Goal: Check status

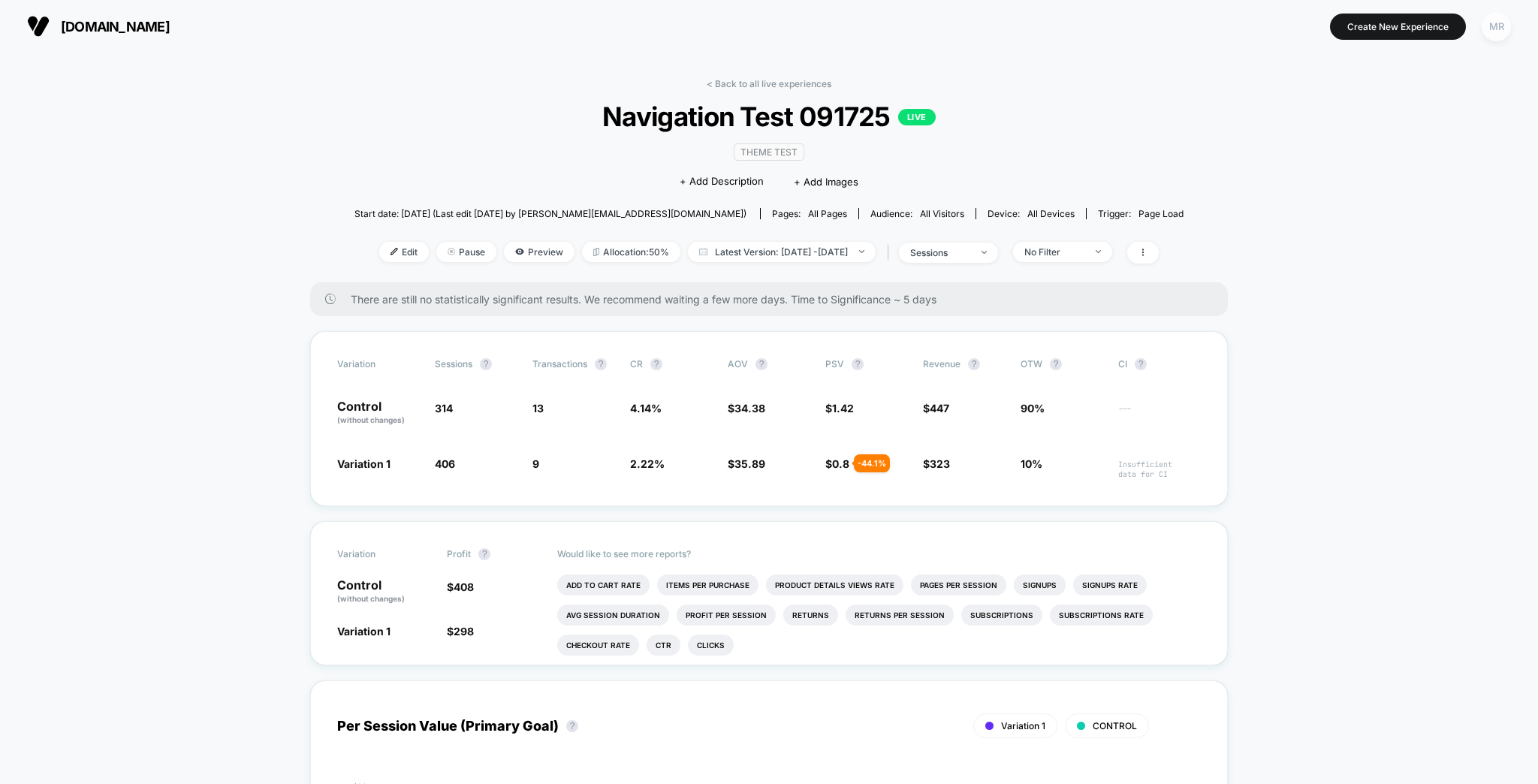
click at [1503, 24] on div "MR" at bounding box center [1496, 27] width 30 height 30
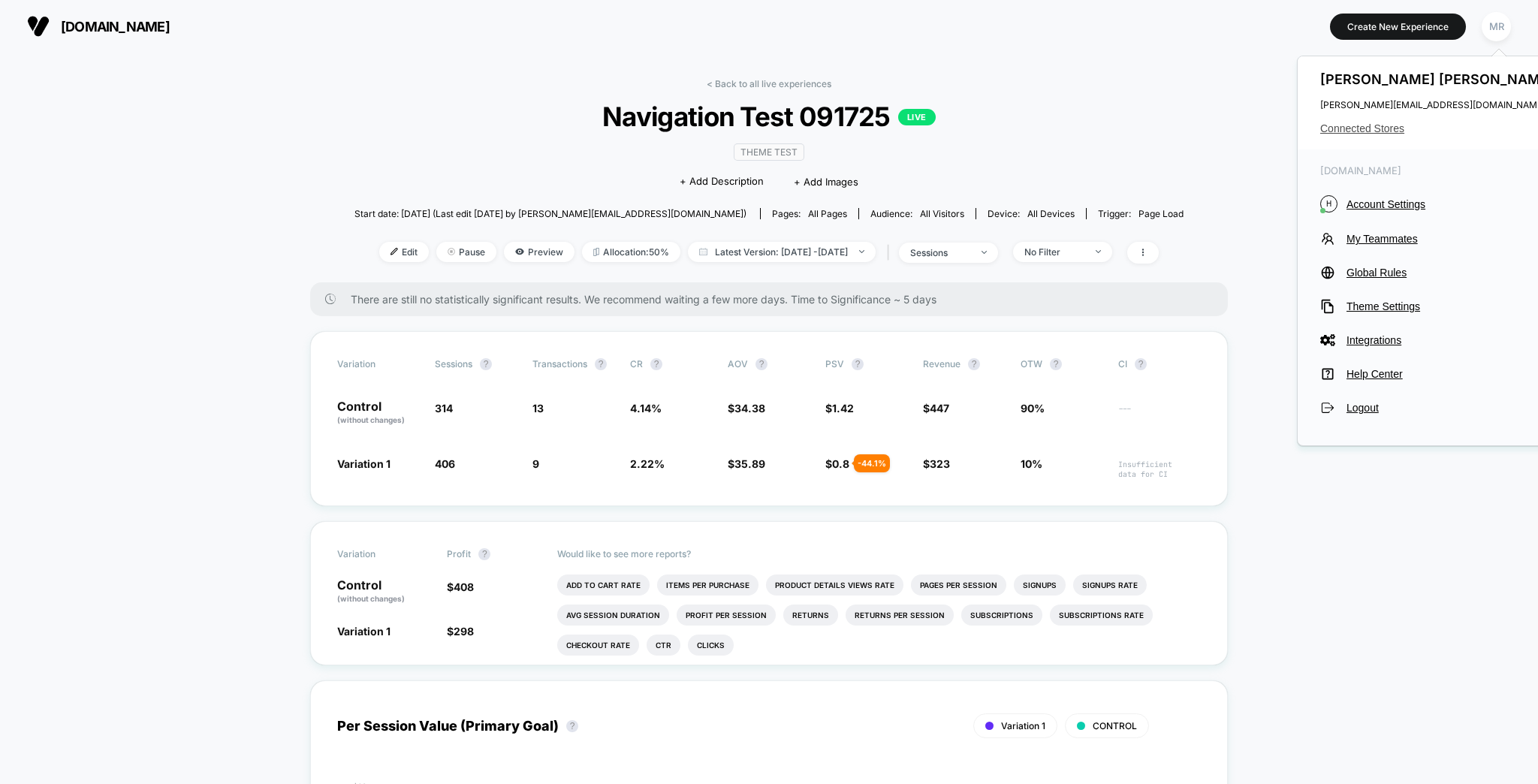
click at [1386, 124] on span "Connected Stores" at bounding box center [1438, 128] width 237 height 12
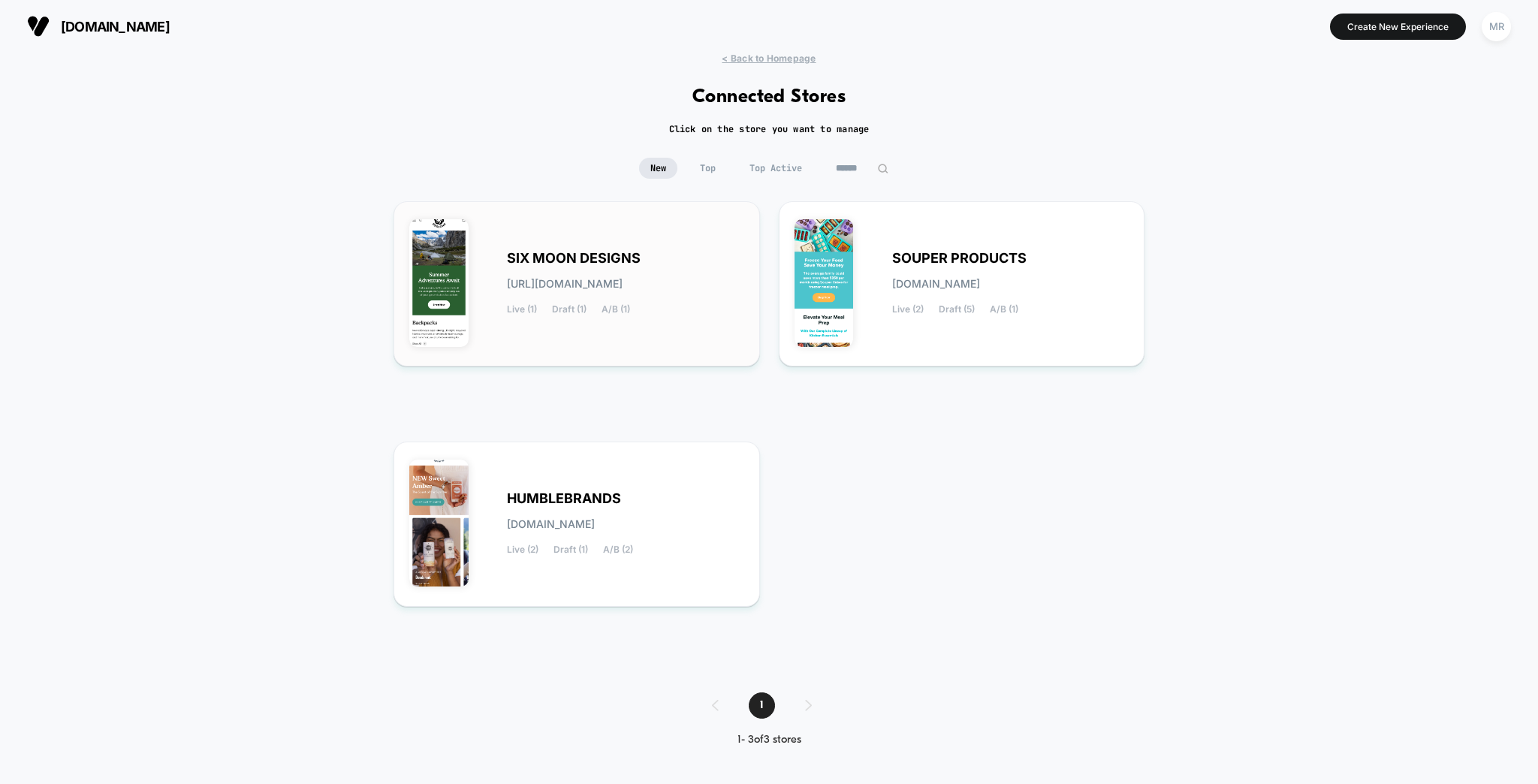
click at [638, 254] on span "SIX MOON DESIGNS" at bounding box center [573, 257] width 134 height 10
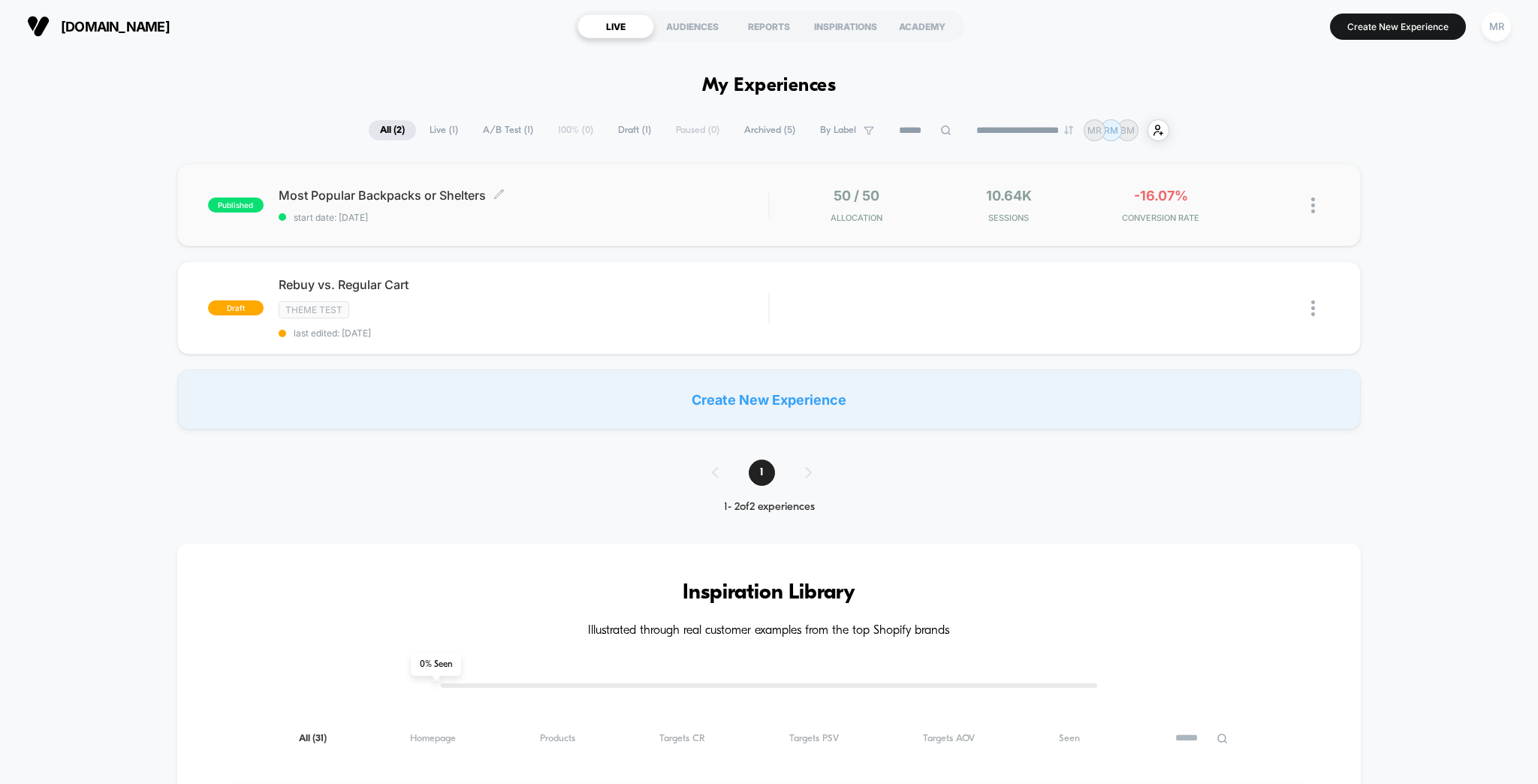
click at [411, 187] on span "Most Popular Backpacks or Shelters Click to edit experience details" at bounding box center [523, 195] width 490 height 15
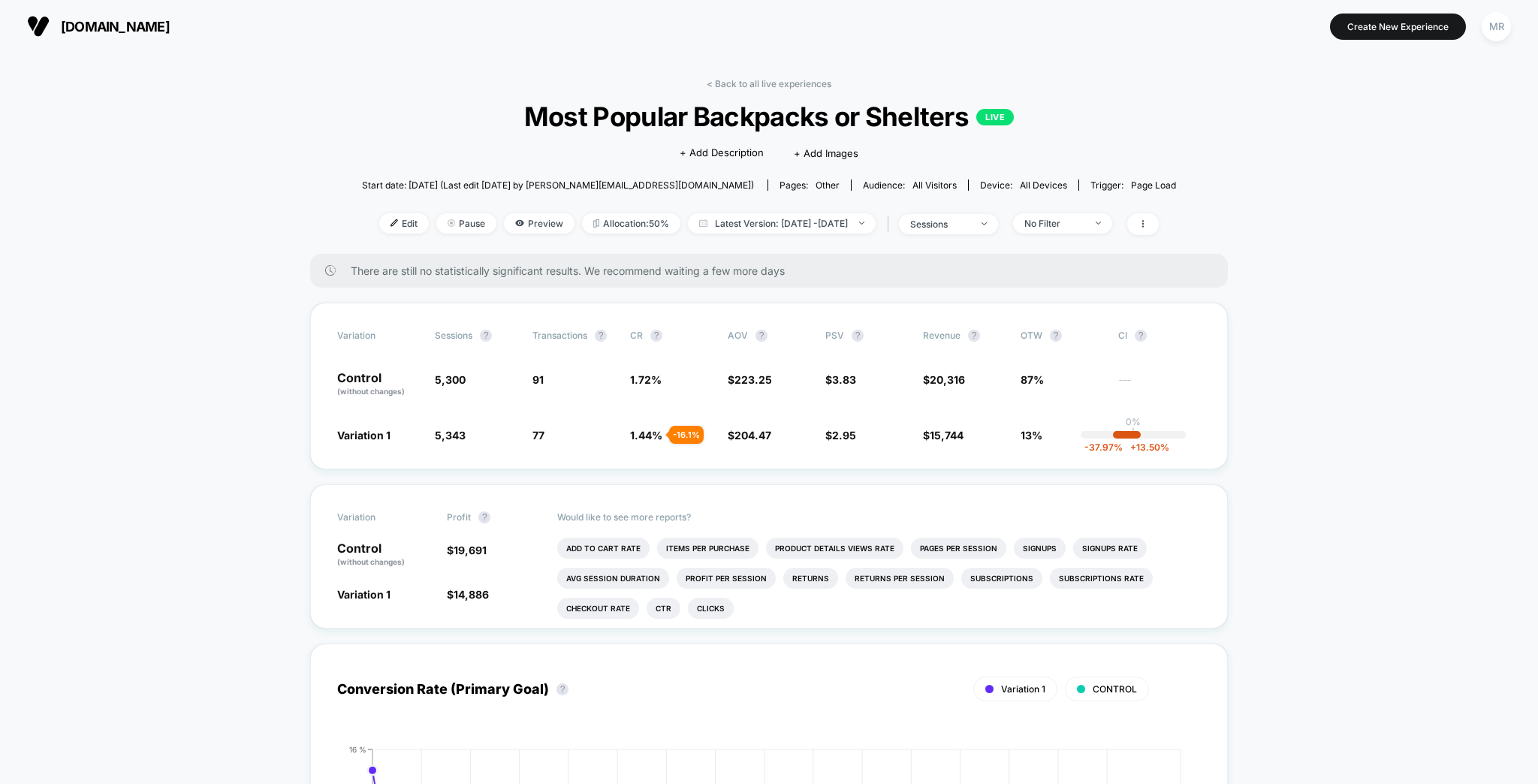
click at [520, 213] on span "Preview" at bounding box center [539, 223] width 71 height 20
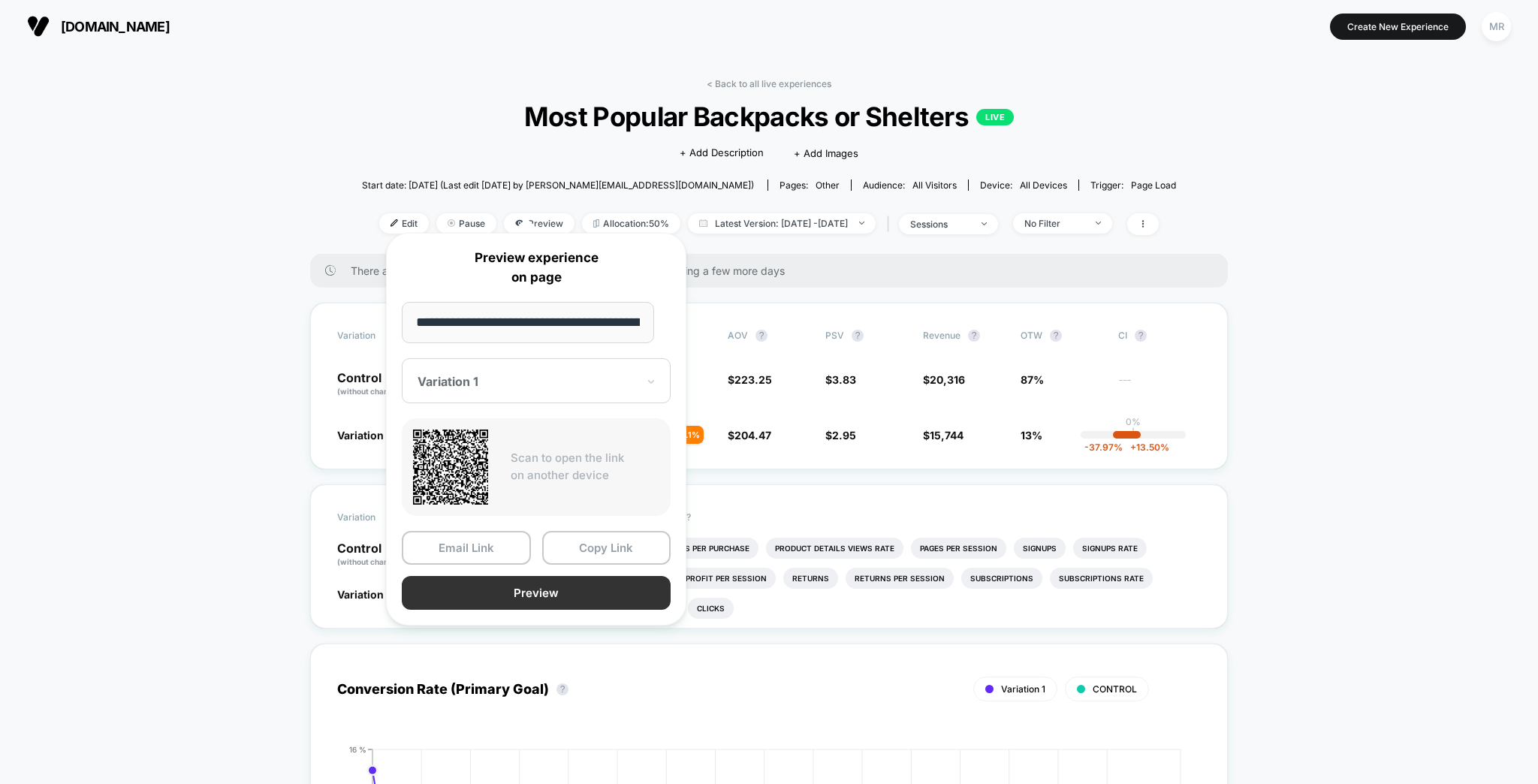
click at [563, 576] on button "Preview" at bounding box center [535, 592] width 268 height 34
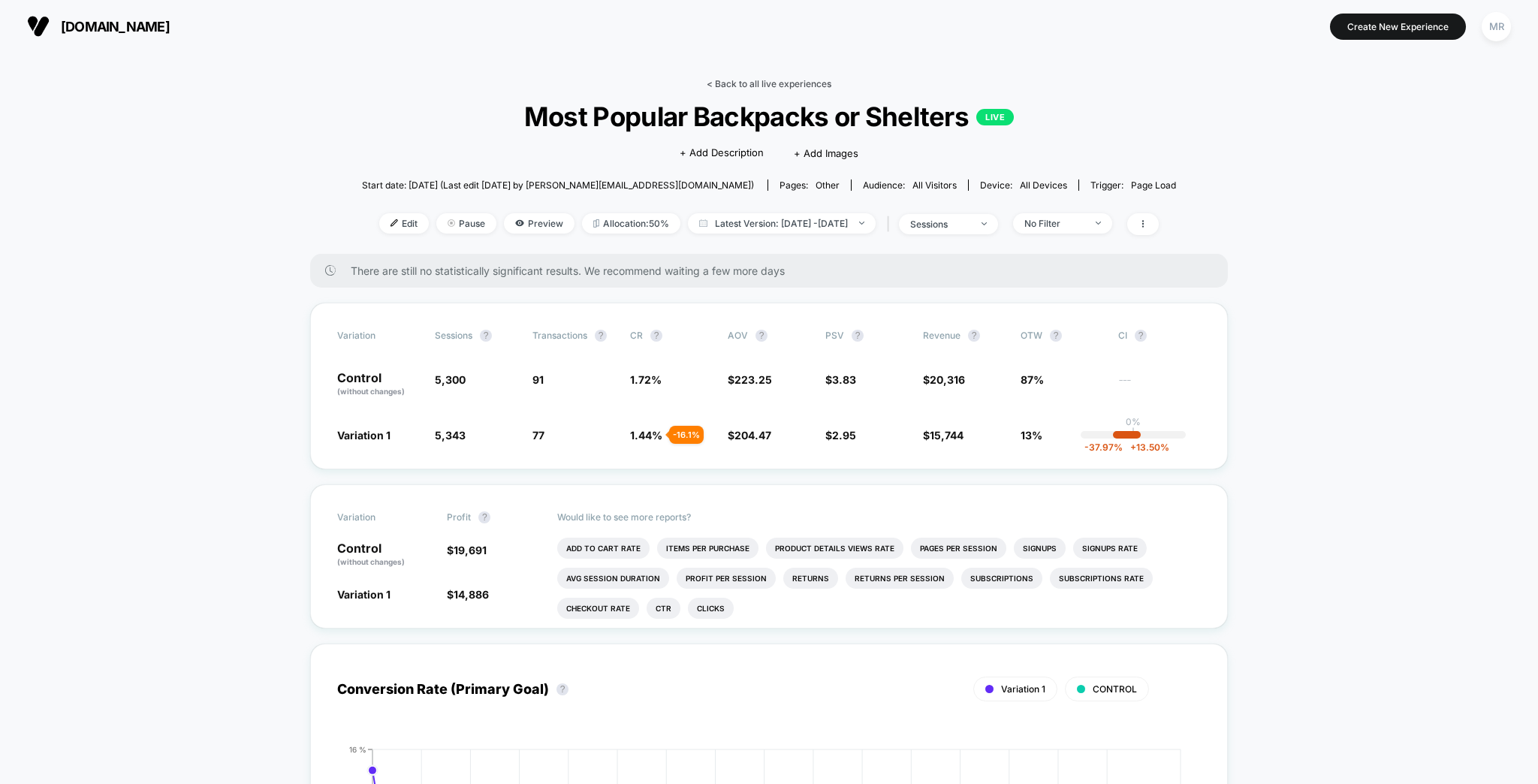
click at [741, 78] on link "< Back to all live experiences" at bounding box center [769, 84] width 125 height 11
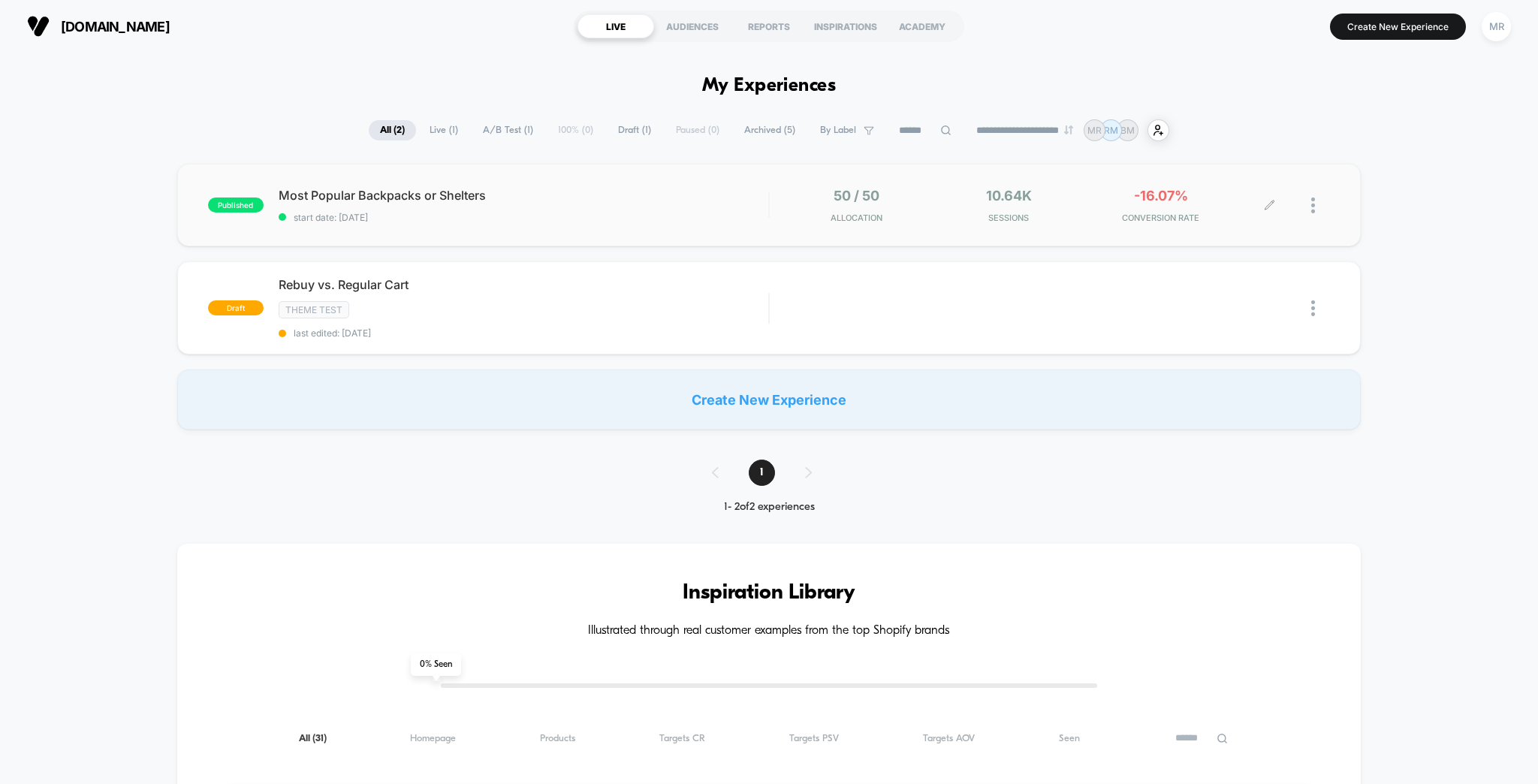
click at [1322, 196] on div at bounding box center [1320, 205] width 18 height 35
click at [387, 189] on span "Most Popular Backpacks or Shelters Click to edit experience details" at bounding box center [523, 195] width 490 height 15
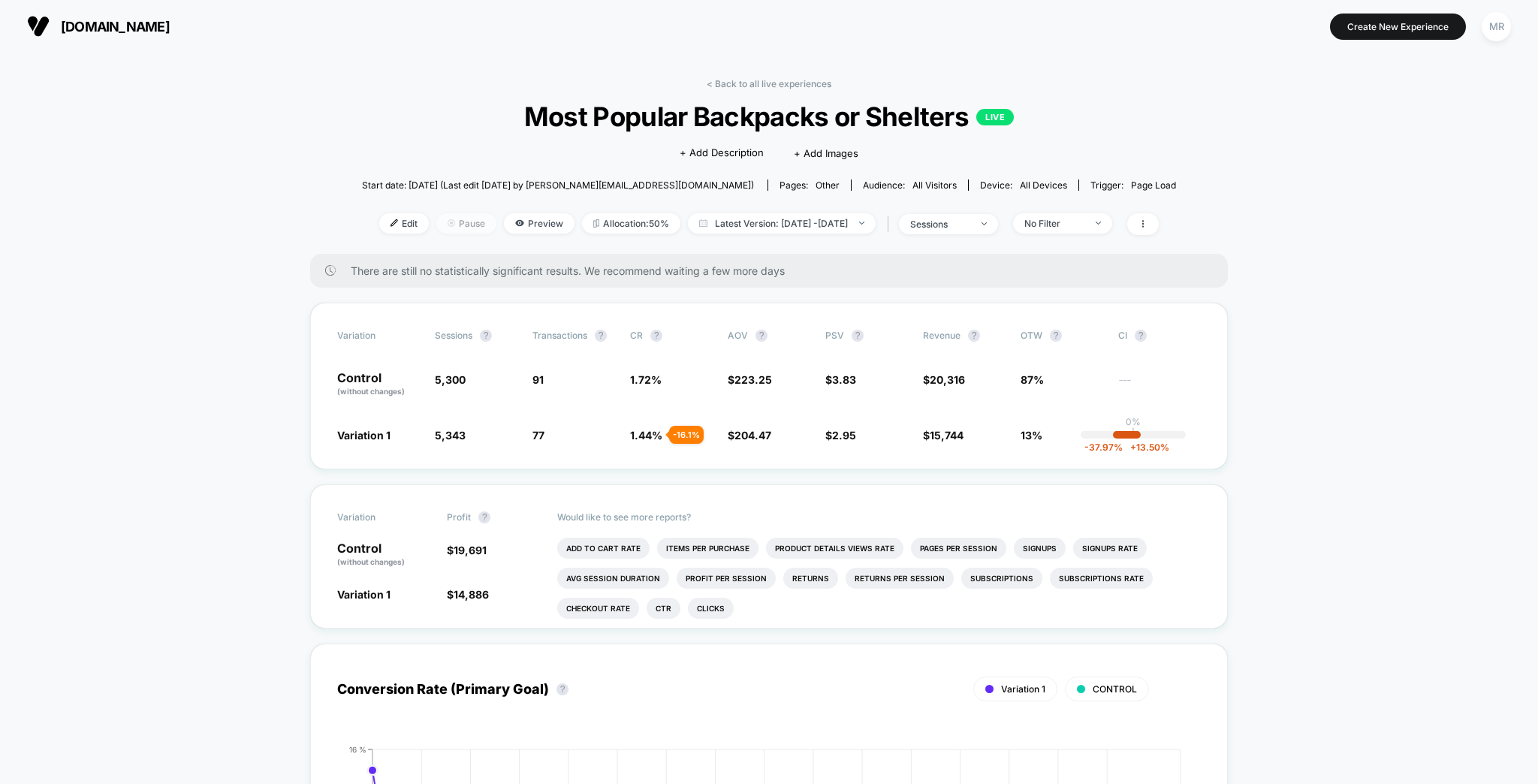
click at [454, 213] on span "Pause" at bounding box center [466, 223] width 60 height 20
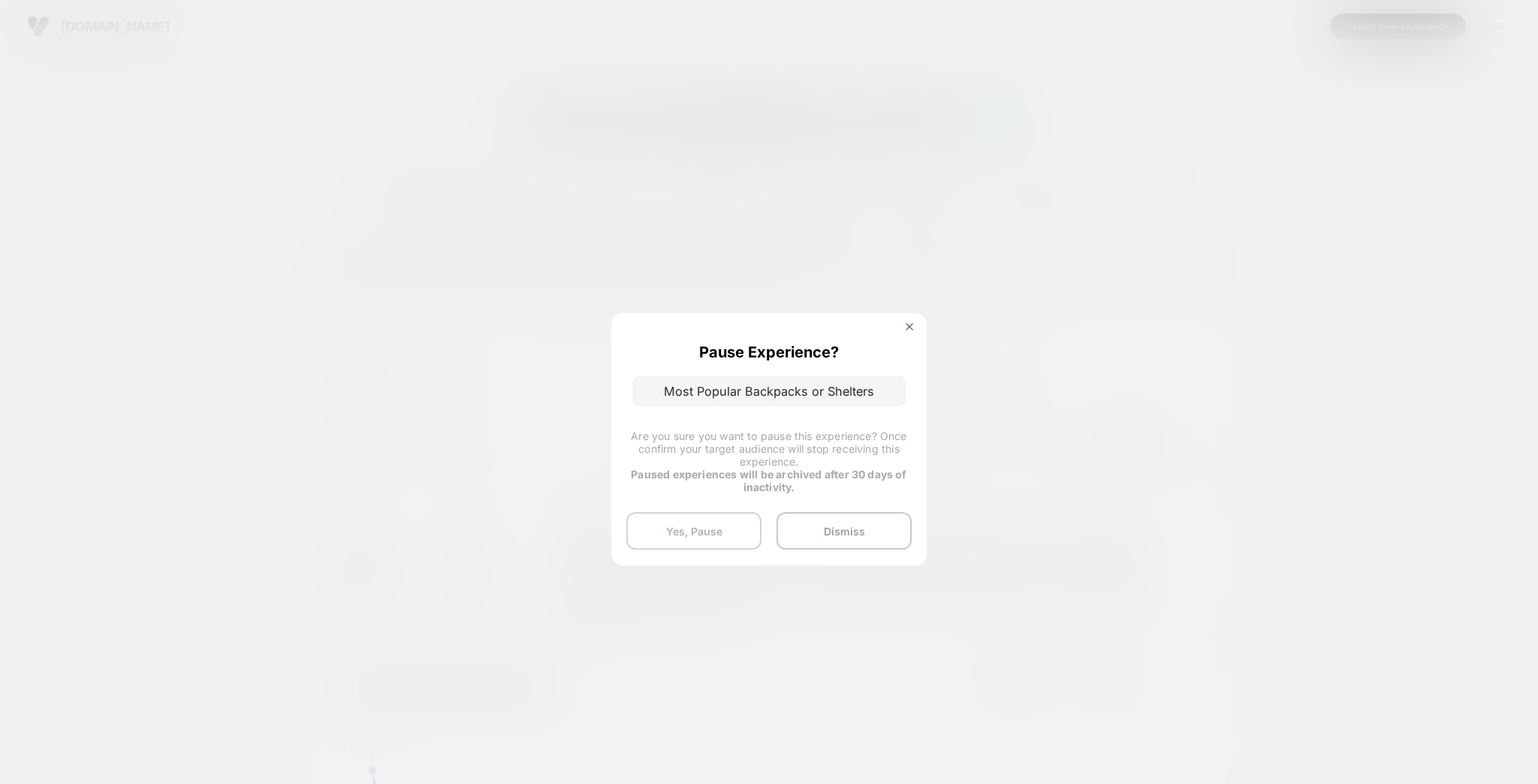
click at [745, 522] on button "Yes, Pause" at bounding box center [694, 530] width 136 height 38
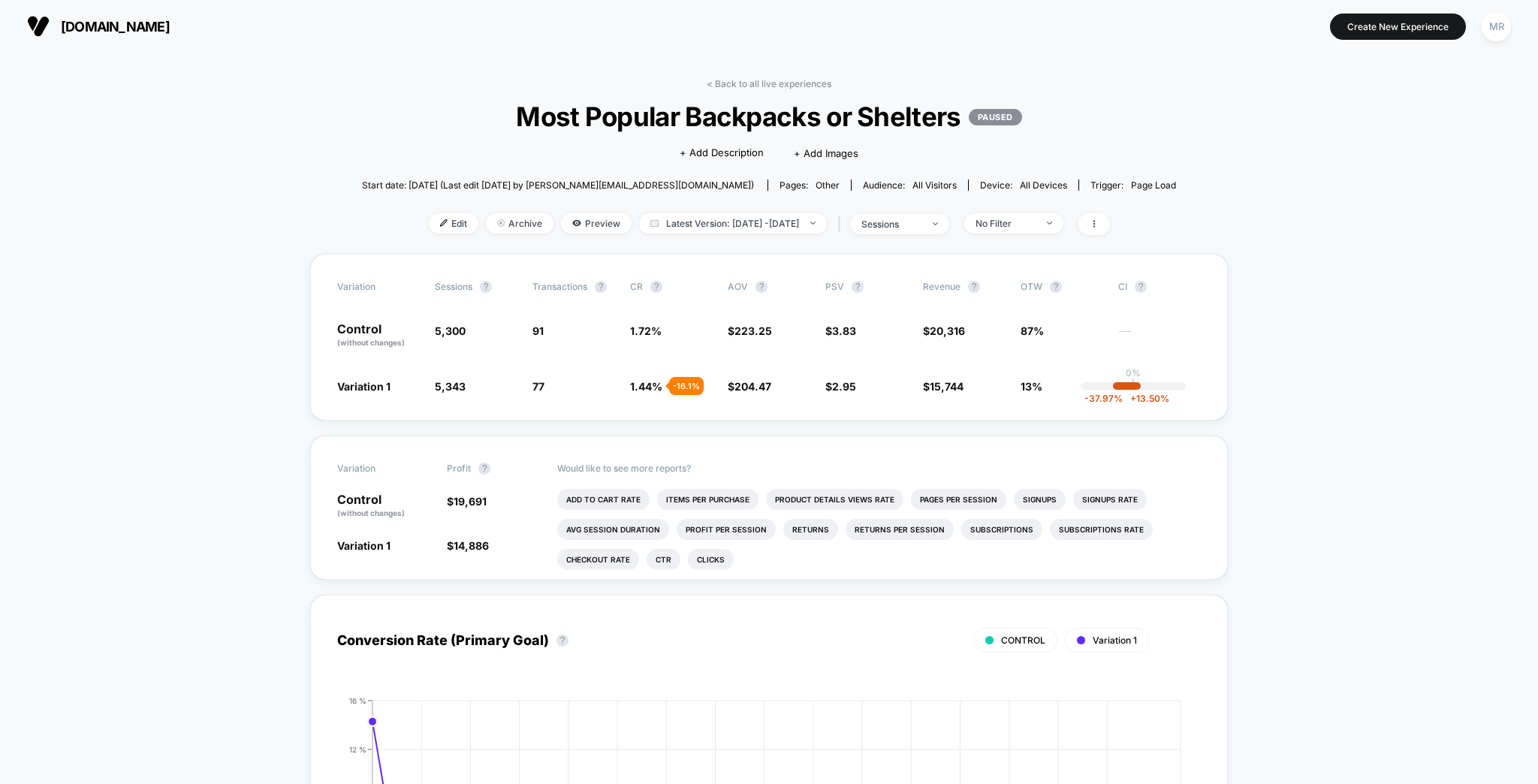
click at [1513, 18] on button "MR" at bounding box center [1496, 26] width 39 height 30
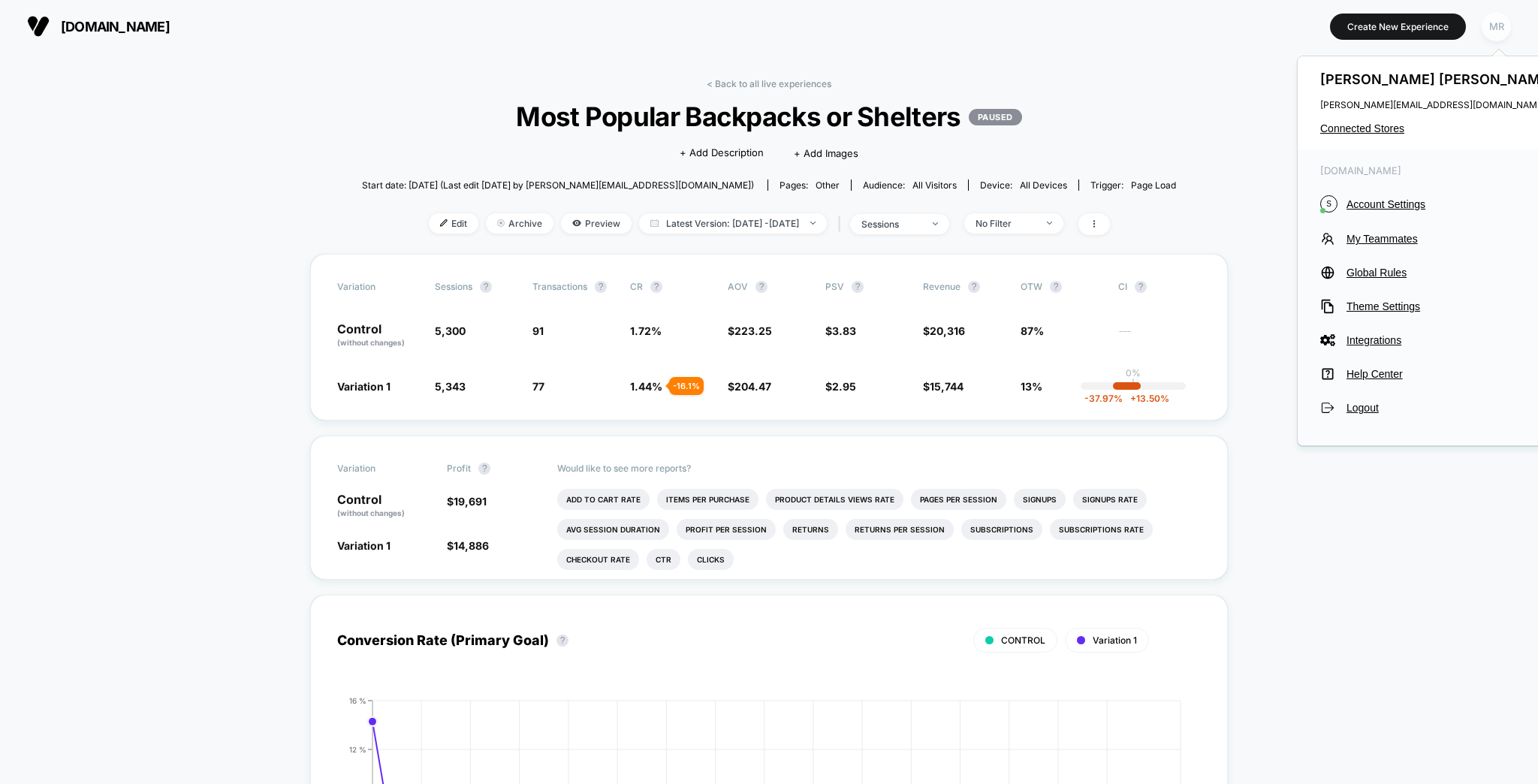
click at [1504, 23] on div "MR" at bounding box center [1496, 27] width 30 height 30
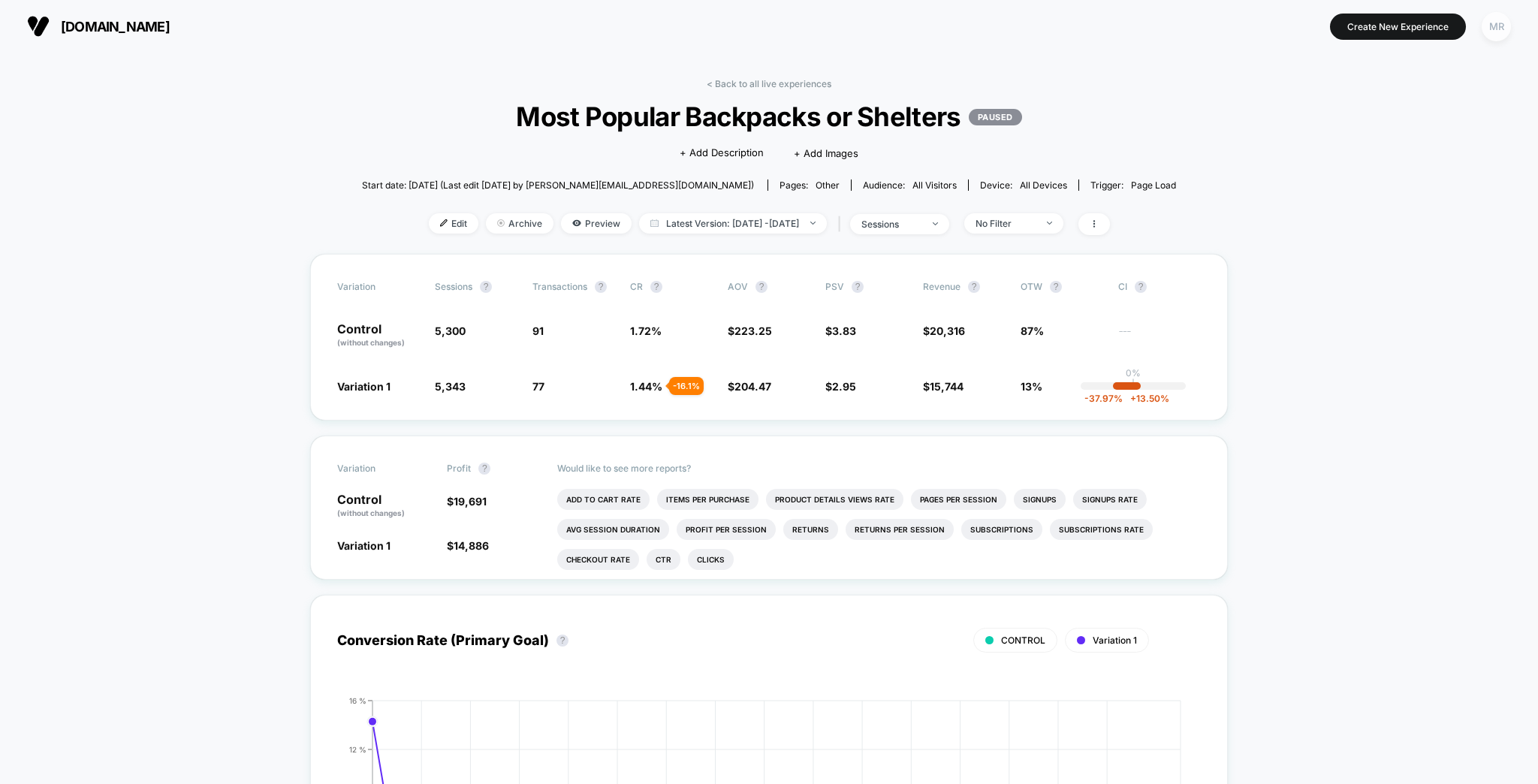
click at [1504, 25] on div "MR" at bounding box center [1496, 27] width 30 height 30
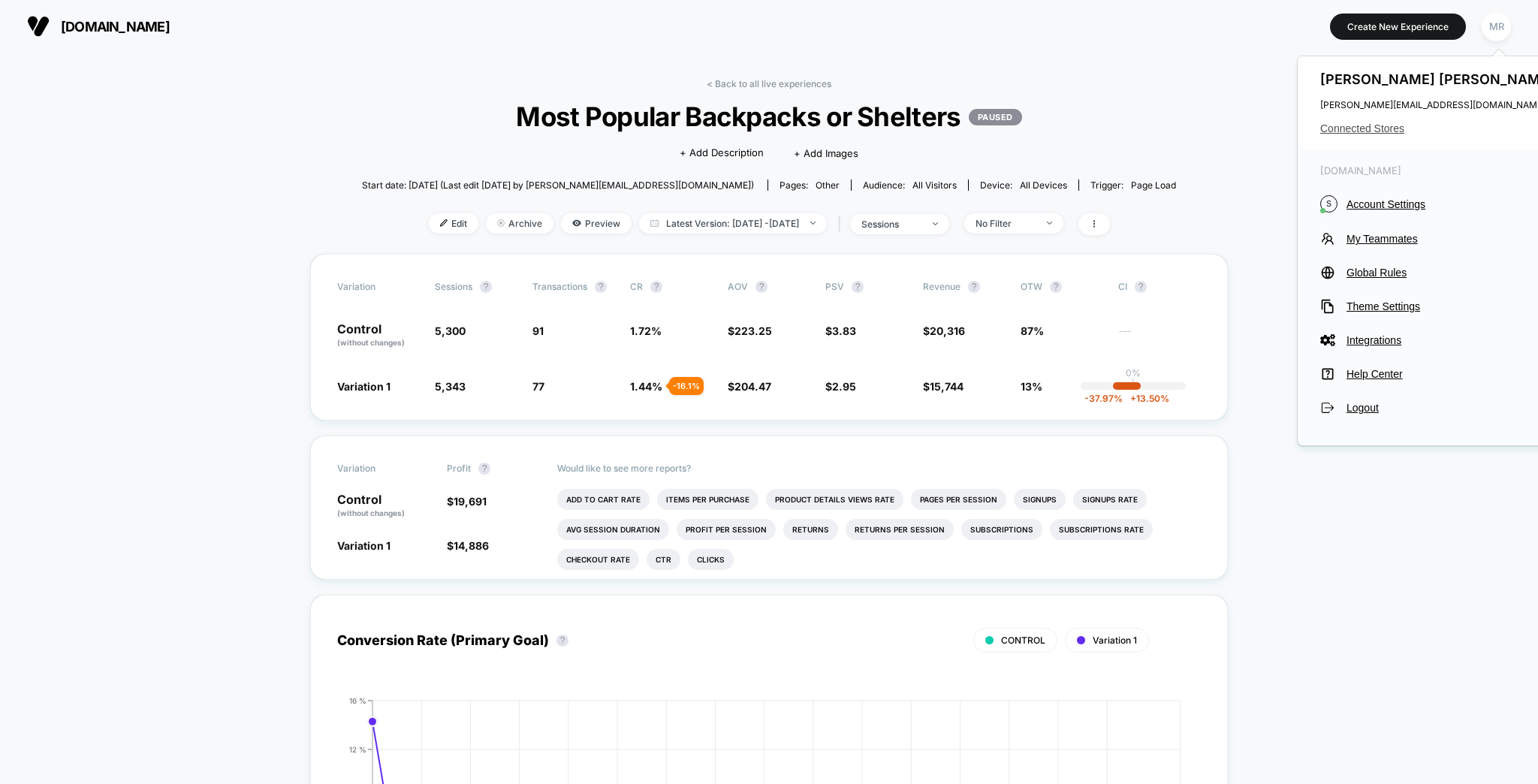
click at [1397, 123] on span "Connected Stores" at bounding box center [1438, 128] width 237 height 12
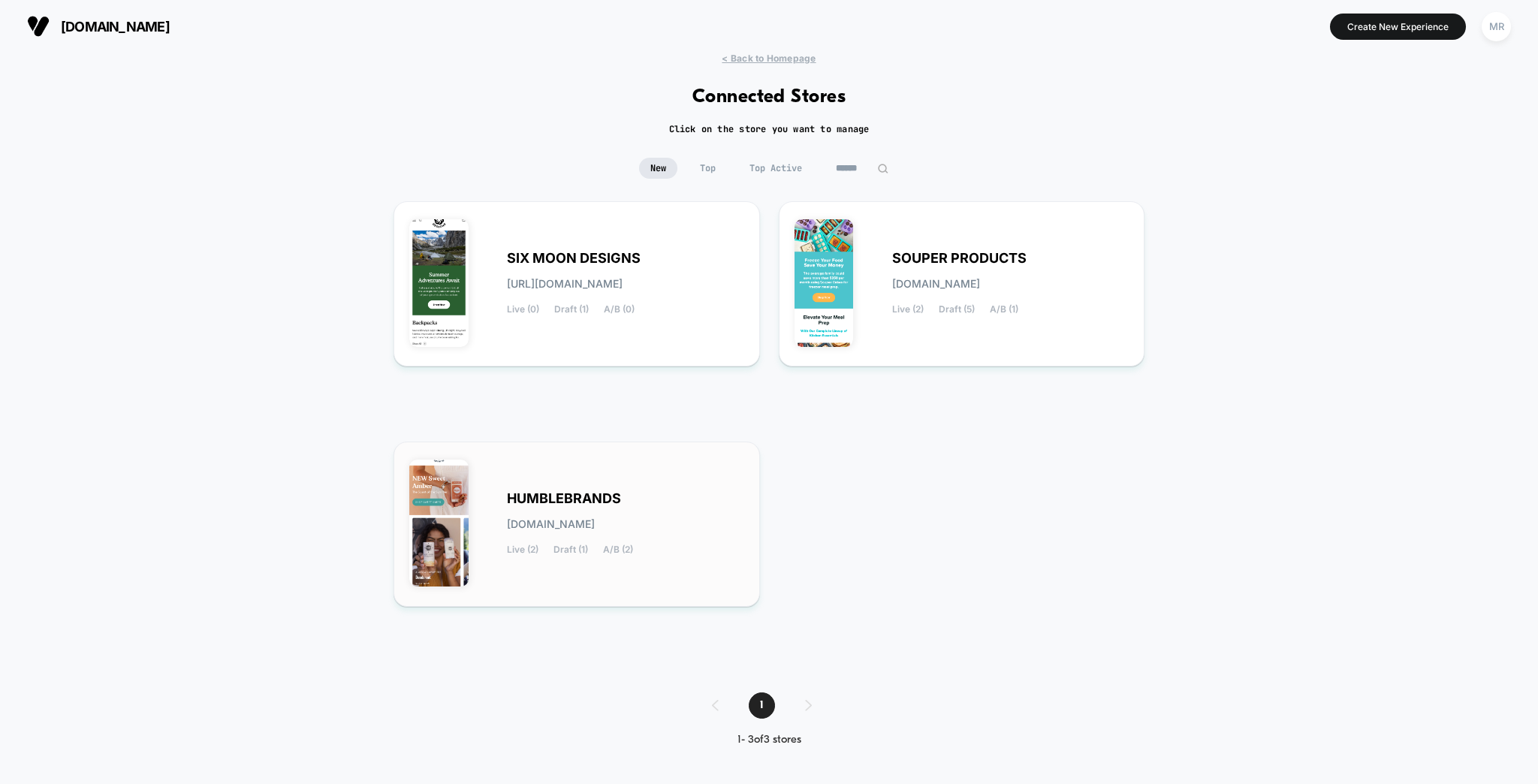
click at [588, 481] on div "HUMBLEBRANDS humblebrands.myshopify.com Live (2) Draft (1) A/B (2)" at bounding box center [577, 524] width 335 height 134
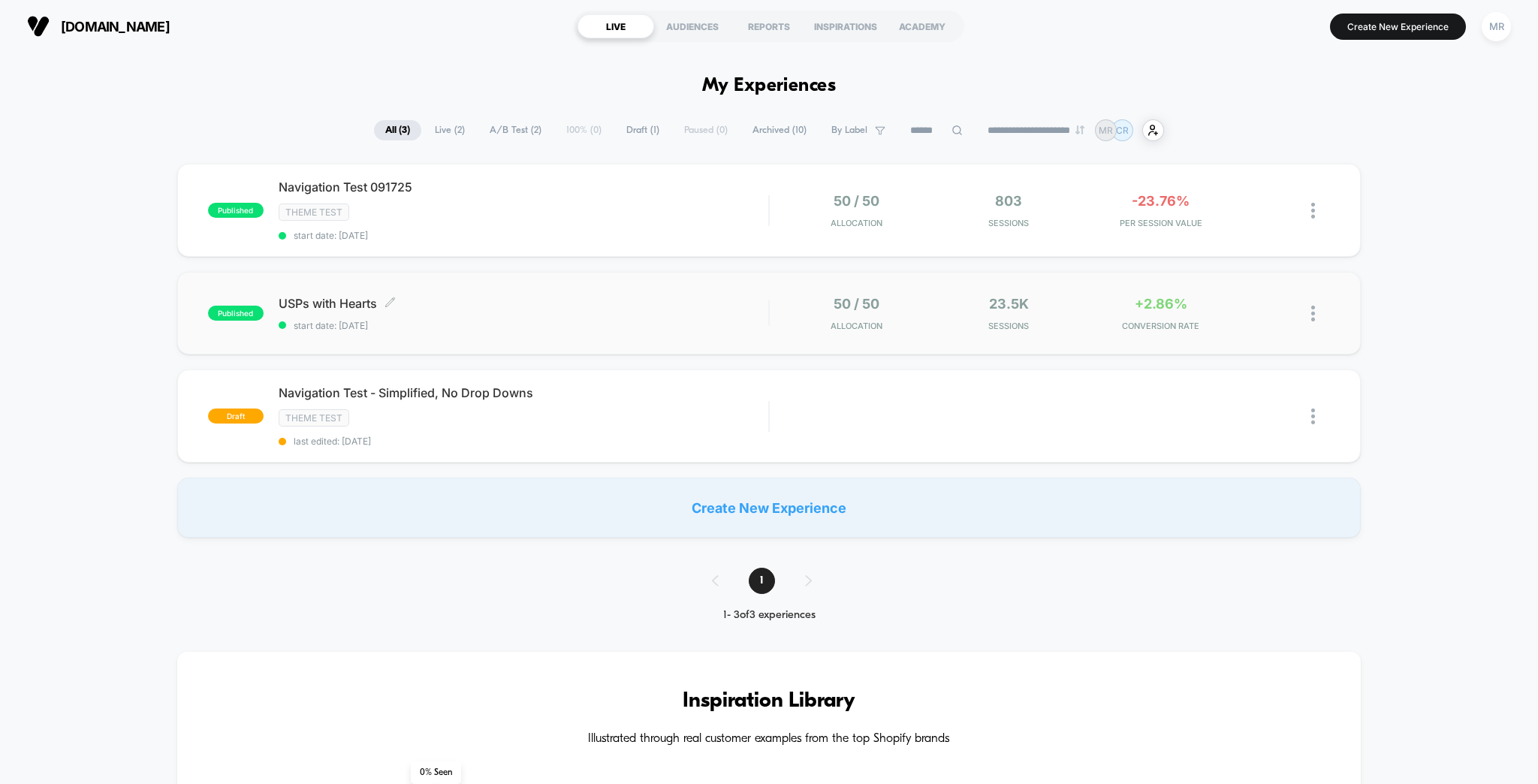
click at [447, 296] on span "USPs with Hearts Click to edit experience details" at bounding box center [523, 303] width 490 height 15
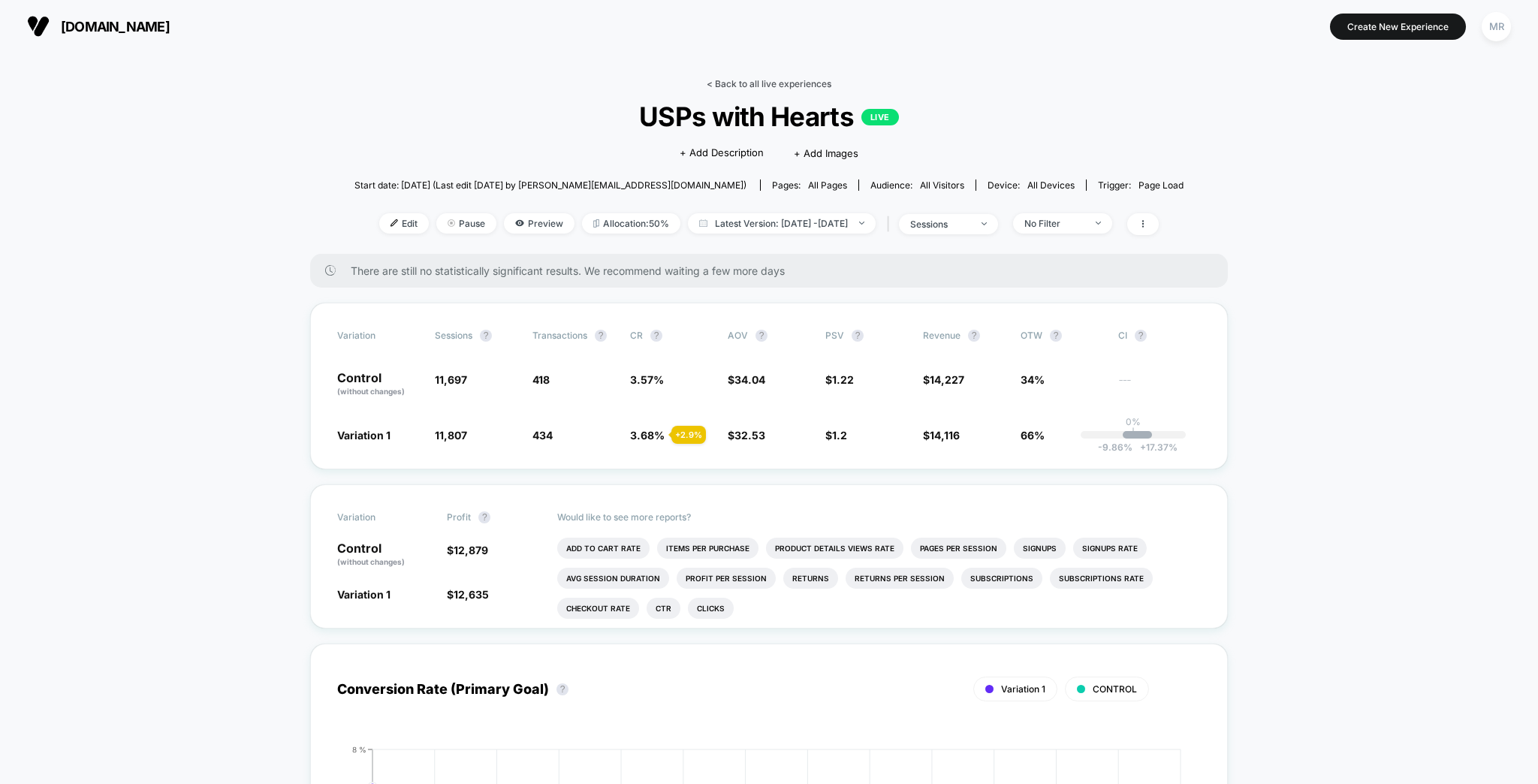
click at [761, 79] on link "< Back to all live experiences" at bounding box center [769, 84] width 125 height 11
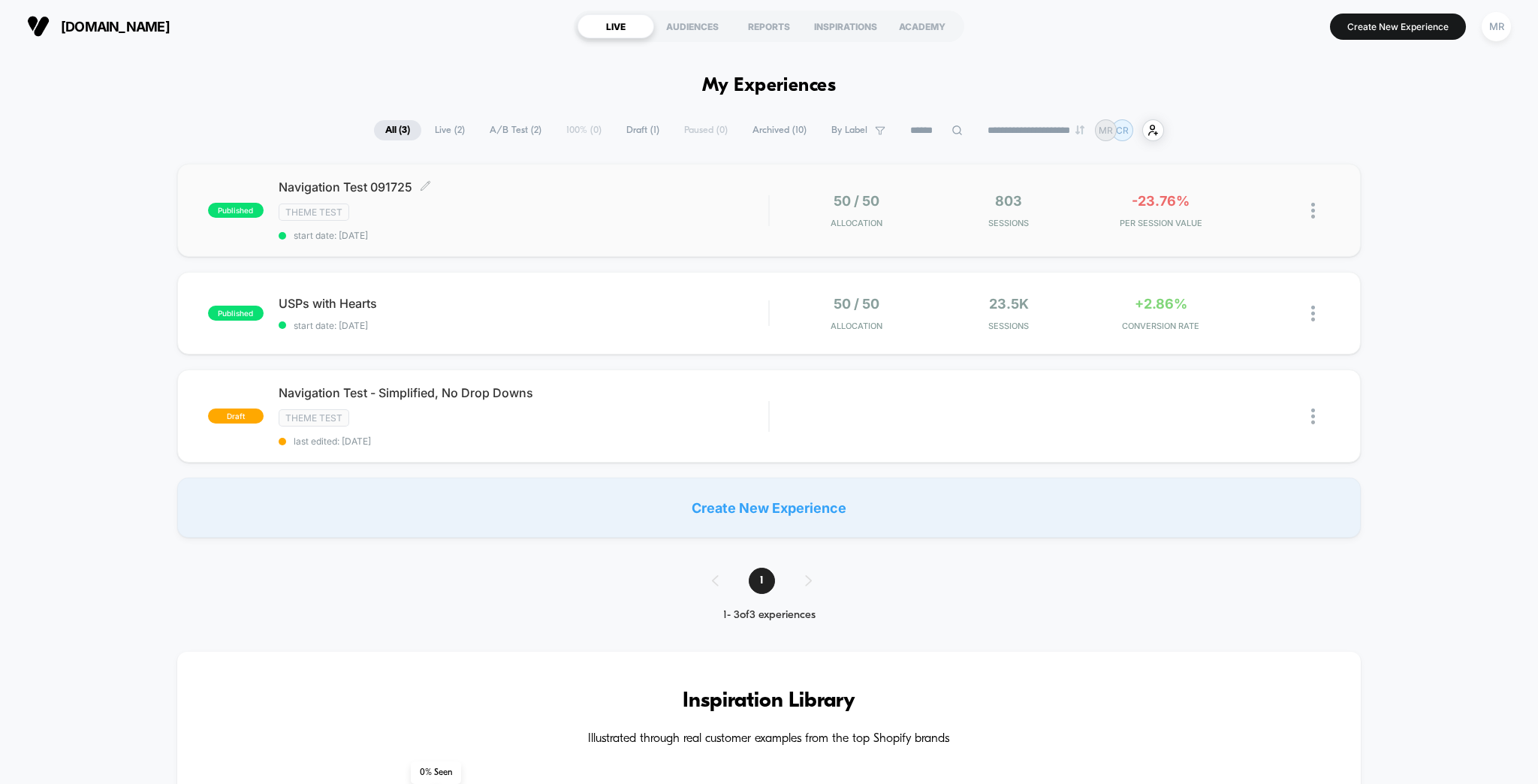
click at [532, 204] on div "Theme Test" at bounding box center [523, 212] width 490 height 18
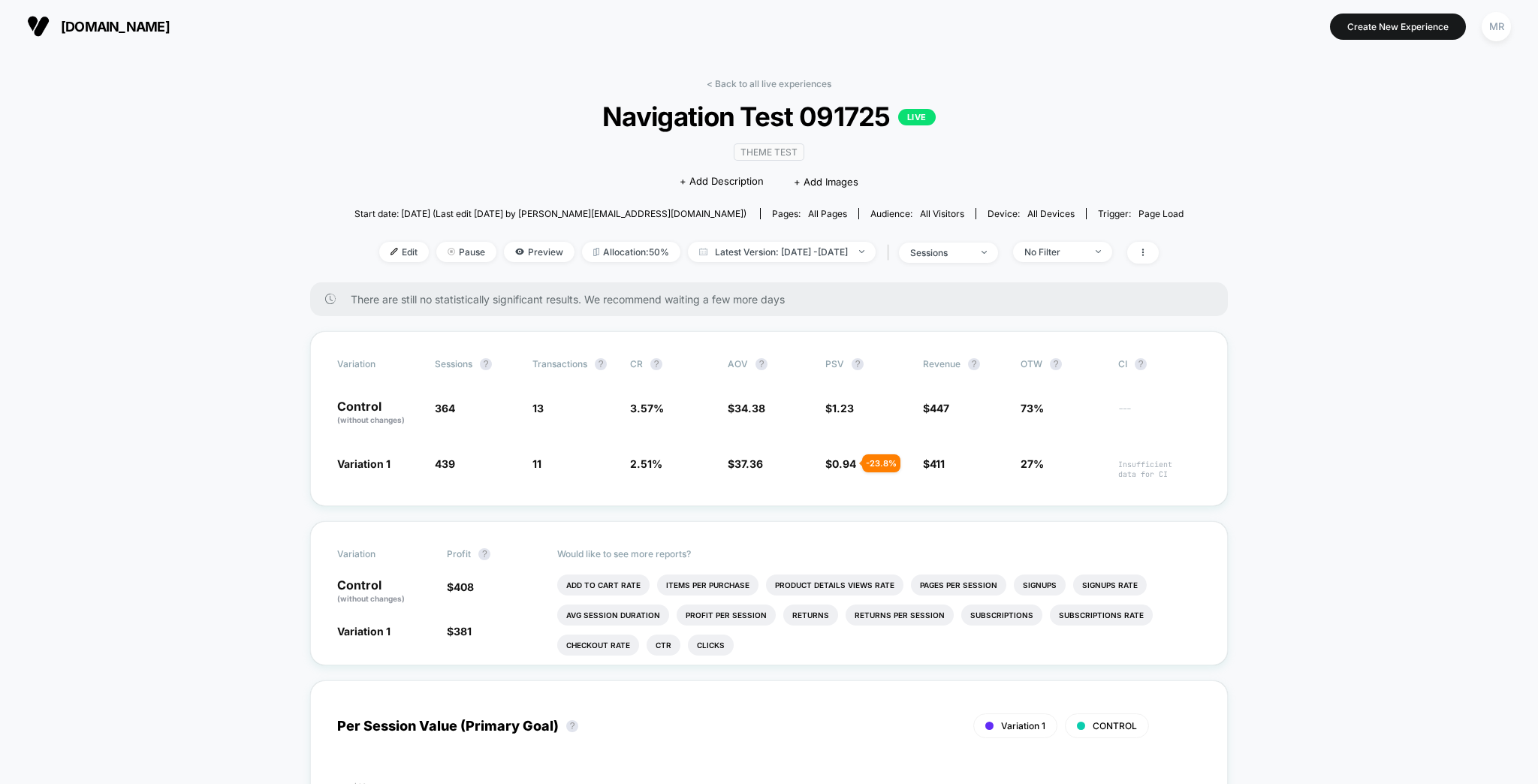
click at [769, 242] on span "Latest Version: [DATE] - [DATE]" at bounding box center [781, 252] width 187 height 20
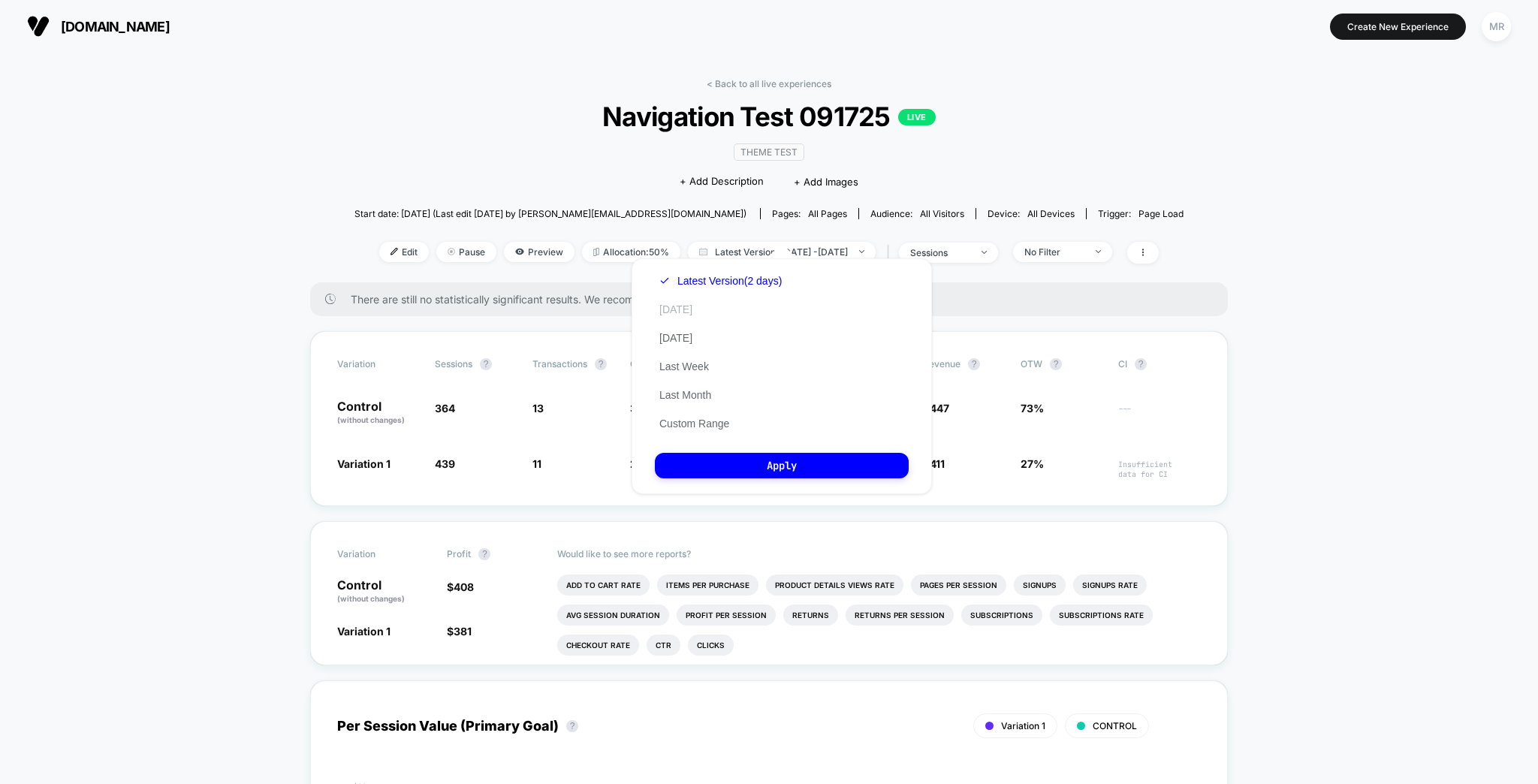
click at [669, 312] on button "[DATE]" at bounding box center [676, 309] width 42 height 14
click at [775, 480] on div "Latest Version (2 days) [DATE] [DATE] Last Week Last Month Custom Range Apply" at bounding box center [782, 376] width 301 height 236
click at [770, 470] on button "Apply" at bounding box center [781, 466] width 254 height 26
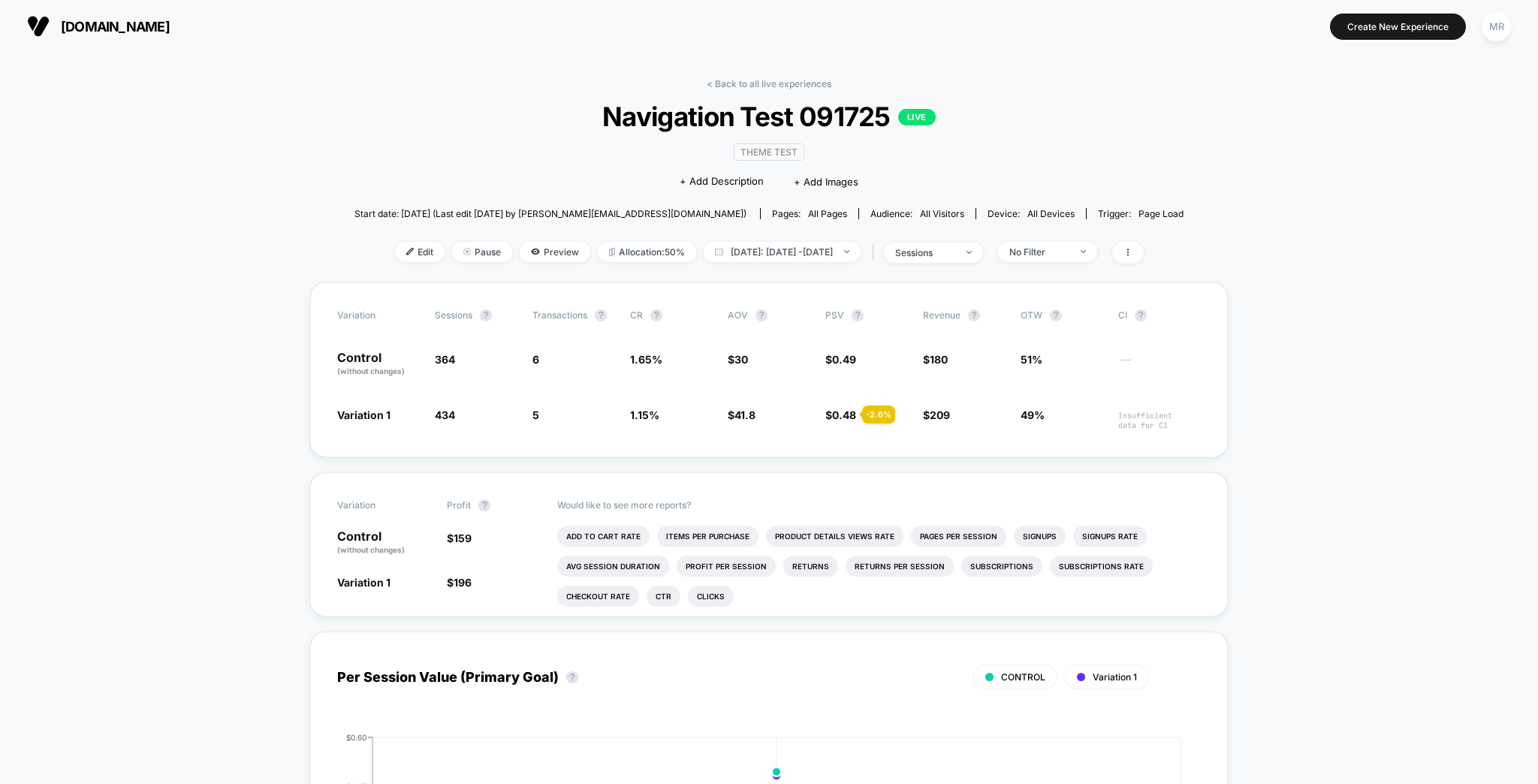
click at [492, 103] on span "Navigation Test 091725 LIVE" at bounding box center [769, 116] width 745 height 31
